Goal: Task Accomplishment & Management: Manage account settings

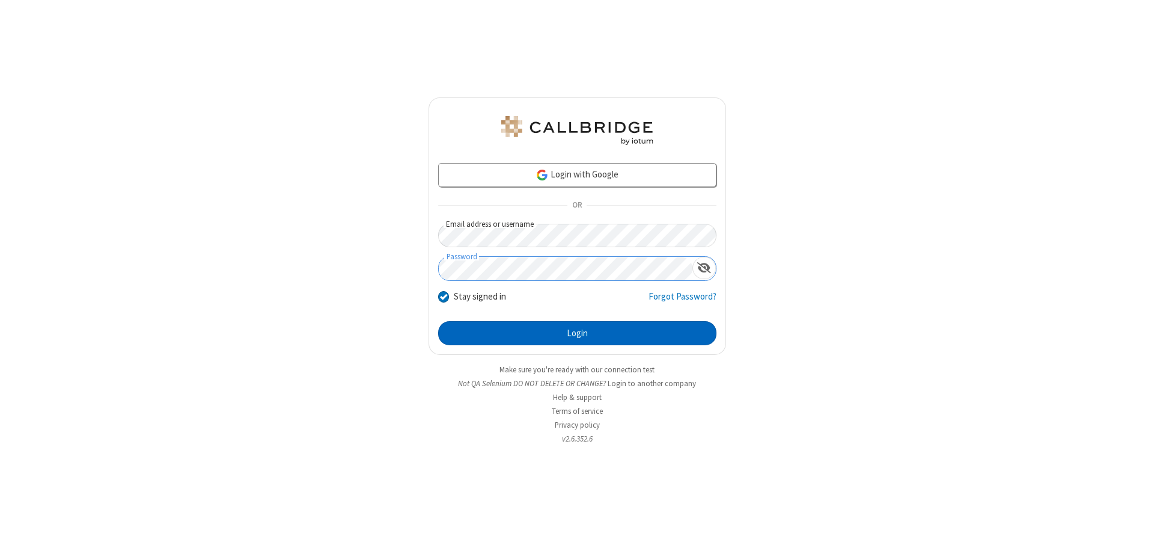
click at [577, 333] on button "Login" at bounding box center [577, 333] width 278 height 24
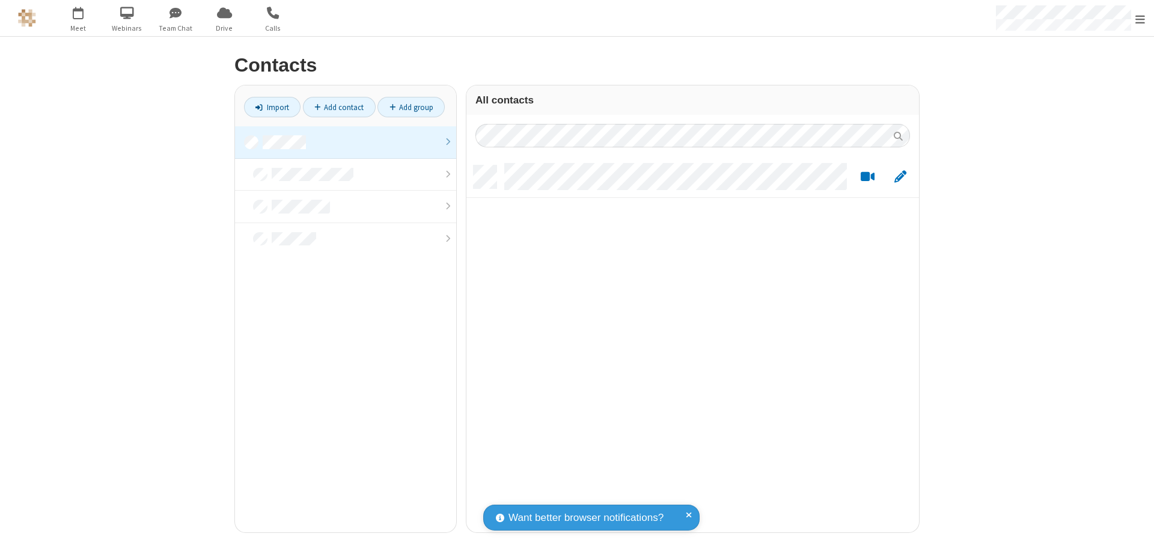
scroll to position [367, 444]
click at [346, 142] on link at bounding box center [345, 142] width 221 height 32
click at [339, 107] on link "Add contact" at bounding box center [339, 107] width 73 height 20
